Goal: Task Accomplishment & Management: Manage account settings

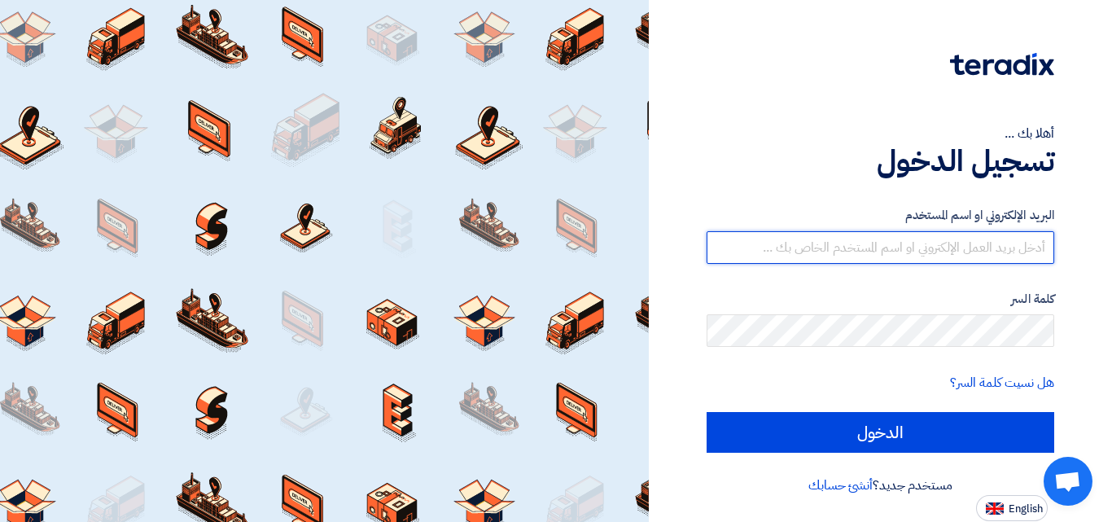
type input "[EMAIL_ADDRESS][DOMAIN_NAME]"
click at [1014, 242] on input "[EMAIL_ADDRESS][DOMAIN_NAME]" at bounding box center [879, 247] width 347 height 33
click at [959, 246] on input "[EMAIL_ADDRESS][DOMAIN_NAME]" at bounding box center [879, 247] width 347 height 33
click at [1042, 247] on input "[EMAIL_ADDRESS][DOMAIN_NAME]" at bounding box center [879, 247] width 347 height 33
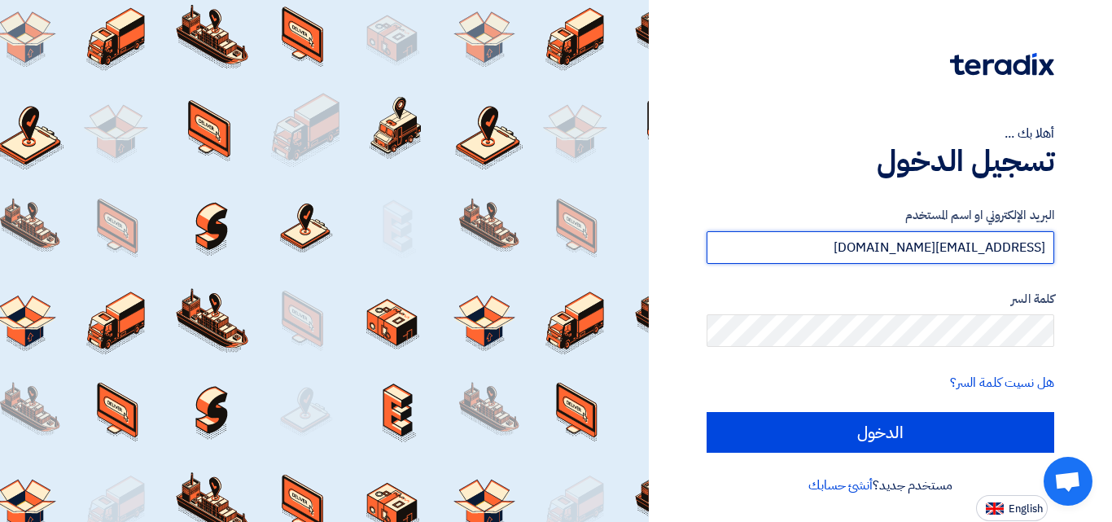
drag, startPoint x: 1045, startPoint y: 247, endPoint x: 777, endPoint y: 235, distance: 268.0
click at [777, 235] on input "[EMAIL_ADDRESS][DOMAIN_NAME]" at bounding box center [879, 247] width 347 height 33
click at [871, 247] on input "[EMAIL_ADDRESS][DOMAIN_NAME]" at bounding box center [879, 247] width 347 height 33
click at [975, 246] on input "[EMAIL_ADDRESS][DOMAIN_NAME]" at bounding box center [879, 247] width 347 height 33
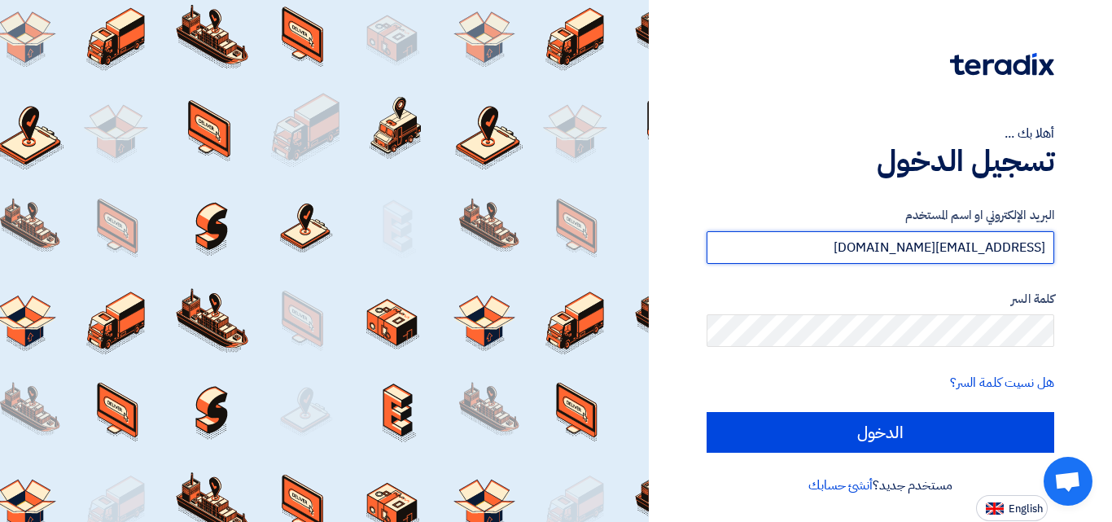
click at [1015, 237] on input "[EMAIL_ADDRESS][DOMAIN_NAME]" at bounding box center [879, 247] width 347 height 33
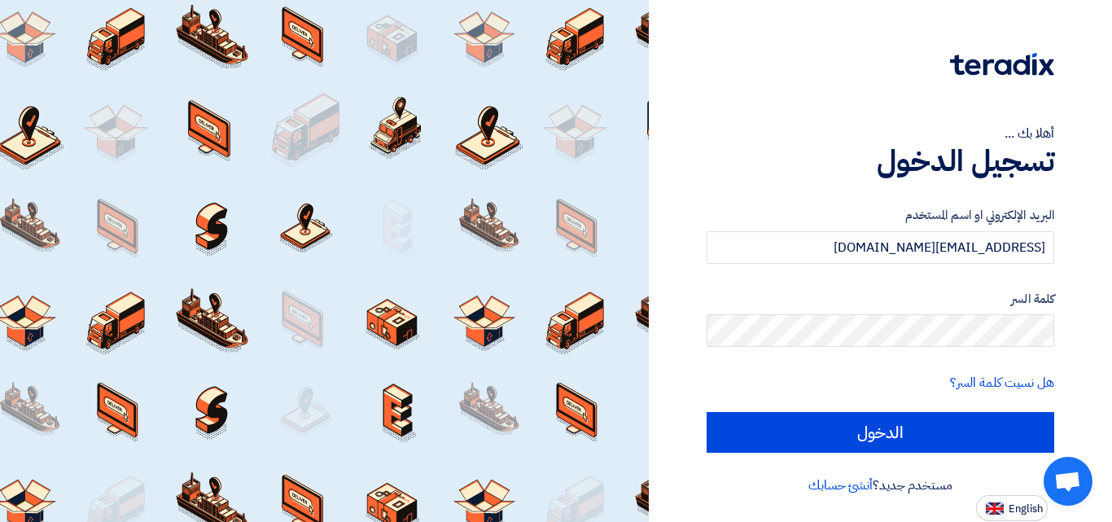
click at [712, 406] on form "البريد الإلكتروني او اسم المستخدم sales@shourachemicals.com كلمة السر هل نسيت ك…" at bounding box center [879, 329] width 347 height 247
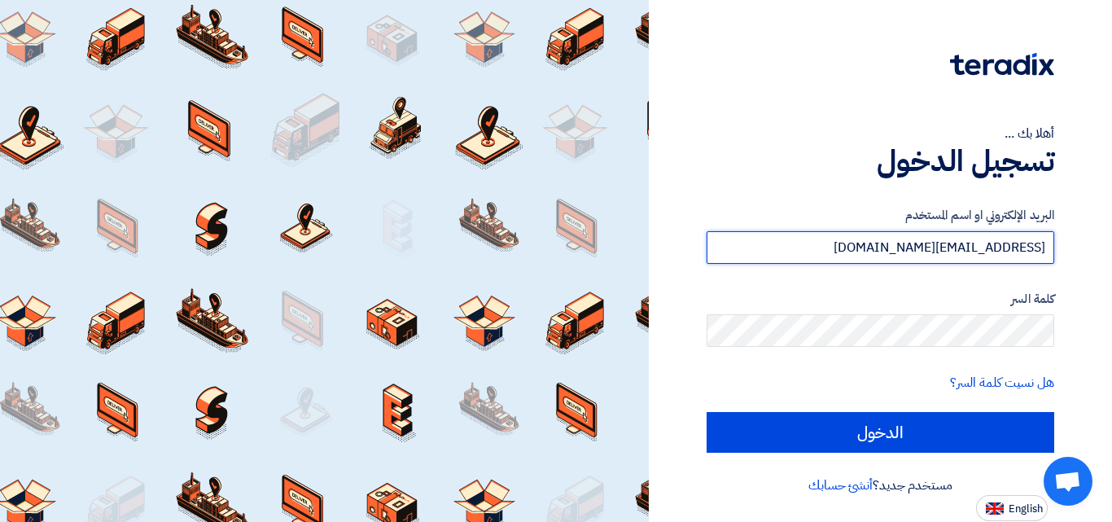
click at [968, 253] on input "[EMAIL_ADDRESS][DOMAIN_NAME]" at bounding box center [879, 247] width 347 height 33
drag, startPoint x: 1039, startPoint y: 238, endPoint x: 1043, endPoint y: 248, distance: 10.6
click at [1039, 238] on input "[EMAIL_ADDRESS][DOMAIN_NAME]" at bounding box center [879, 247] width 347 height 33
click at [918, 242] on input "[EMAIL_ADDRESS][DOMAIN_NAME]" at bounding box center [879, 247] width 347 height 33
drag, startPoint x: 931, startPoint y: 242, endPoint x: 837, endPoint y: 242, distance: 94.4
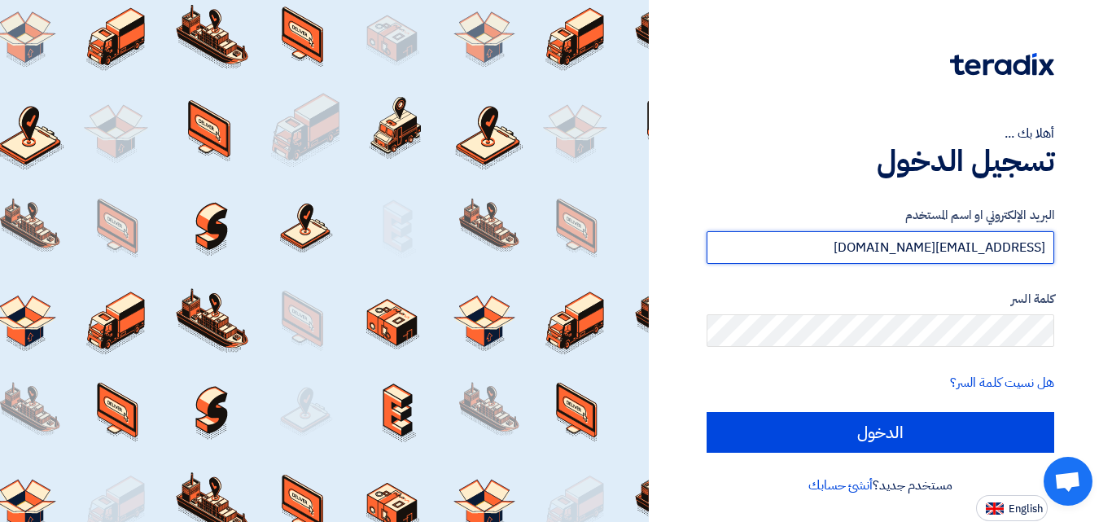
click at [837, 242] on input "[EMAIL_ADDRESS][DOMAIN_NAME]" at bounding box center [879, 247] width 347 height 33
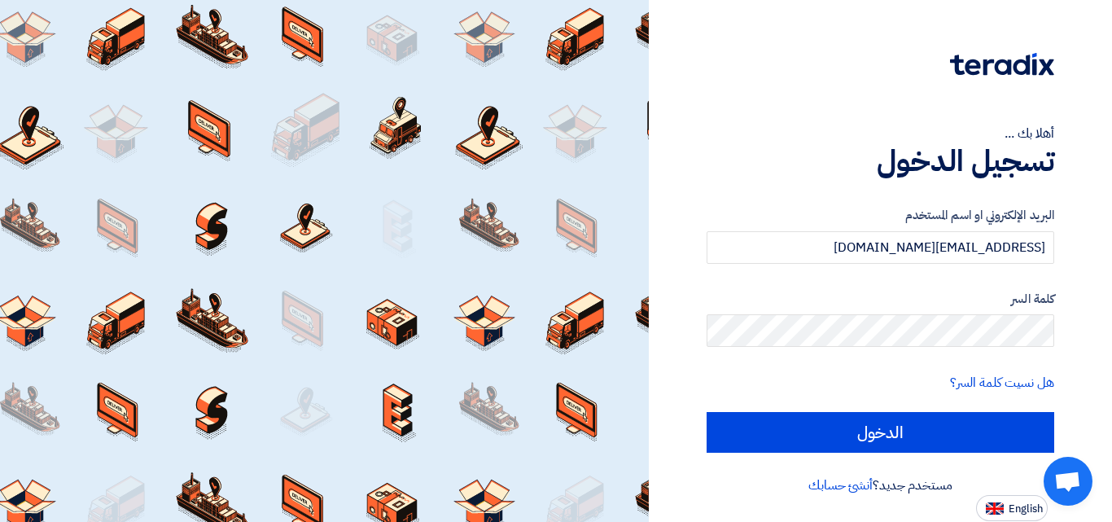
click at [896, 382] on div "هل نسيت كلمة السر؟" at bounding box center [879, 383] width 347 height 20
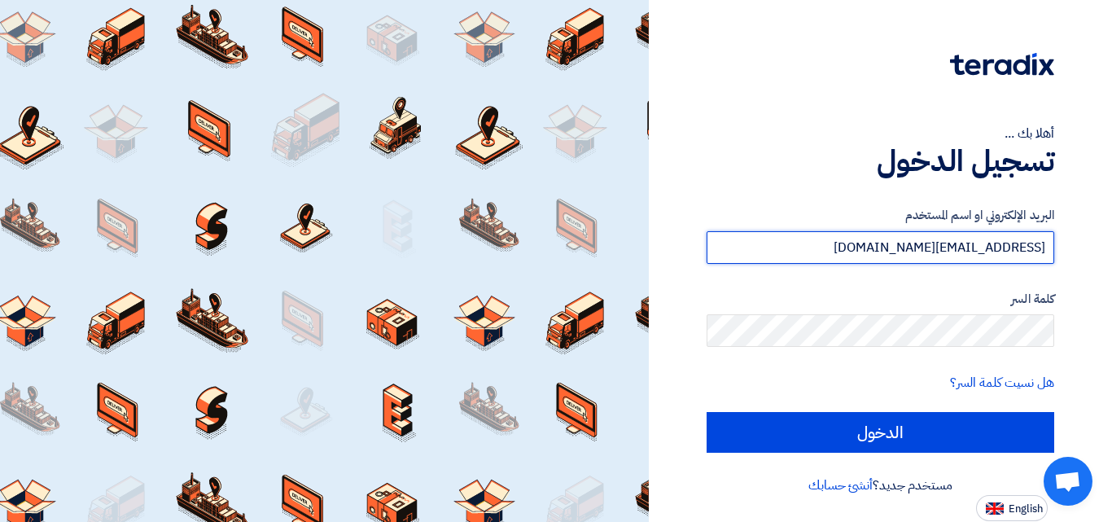
click at [967, 242] on input "[EMAIL_ADDRESS][DOMAIN_NAME]" at bounding box center [879, 247] width 347 height 33
click at [1020, 242] on input "[EMAIL_ADDRESS][DOMAIN_NAME]" at bounding box center [879, 247] width 347 height 33
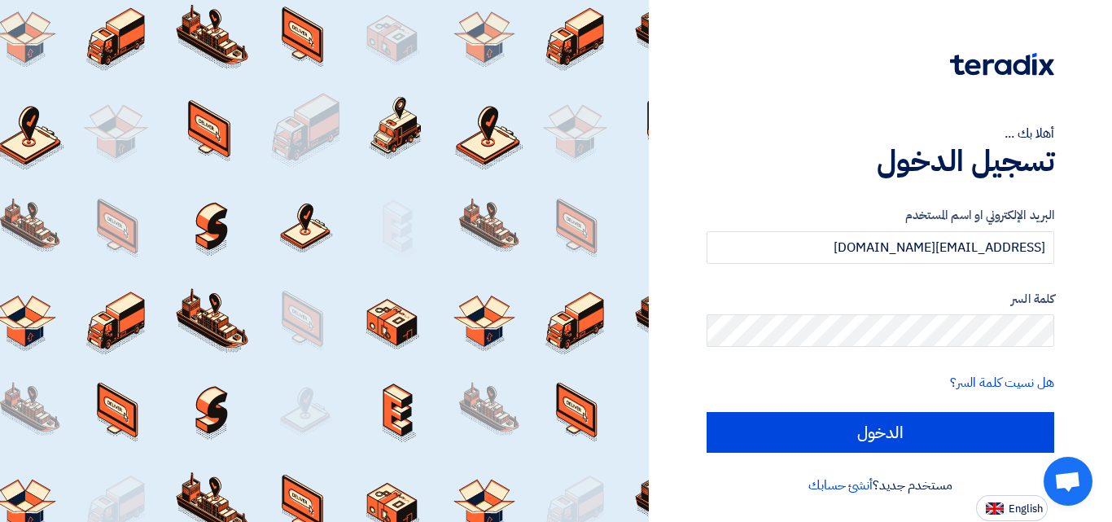
click at [819, 70] on div at bounding box center [879, 75] width 347 height 46
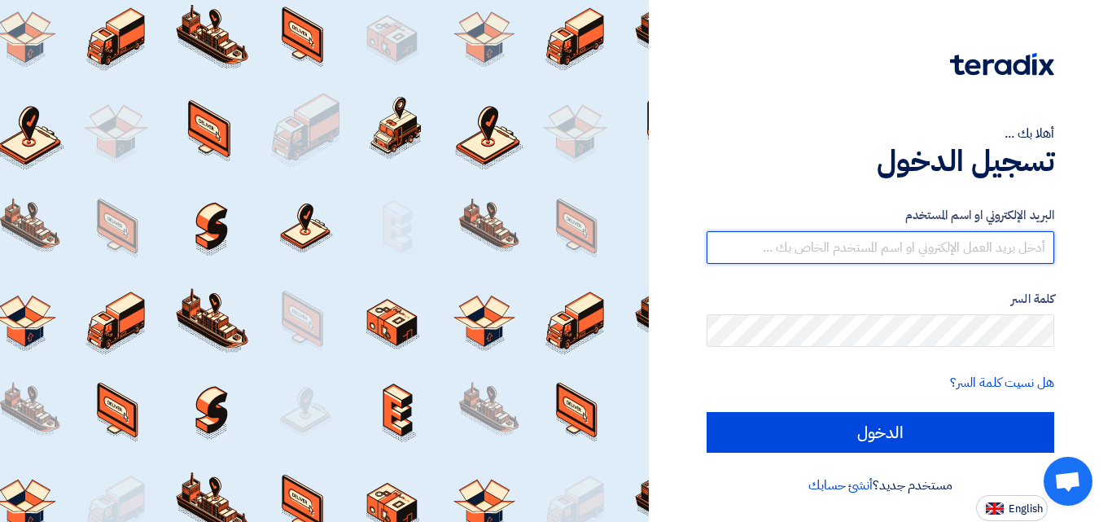
type input "[EMAIL_ADDRESS][DOMAIN_NAME]"
click at [1013, 260] on input "[EMAIL_ADDRESS][DOMAIN_NAME]" at bounding box center [879, 247] width 347 height 33
drag, startPoint x: 1009, startPoint y: 249, endPoint x: 807, endPoint y: 239, distance: 202.1
click at [807, 239] on input "[EMAIL_ADDRESS][DOMAIN_NAME]" at bounding box center [879, 247] width 347 height 33
